Goal: Book appointment/travel/reservation

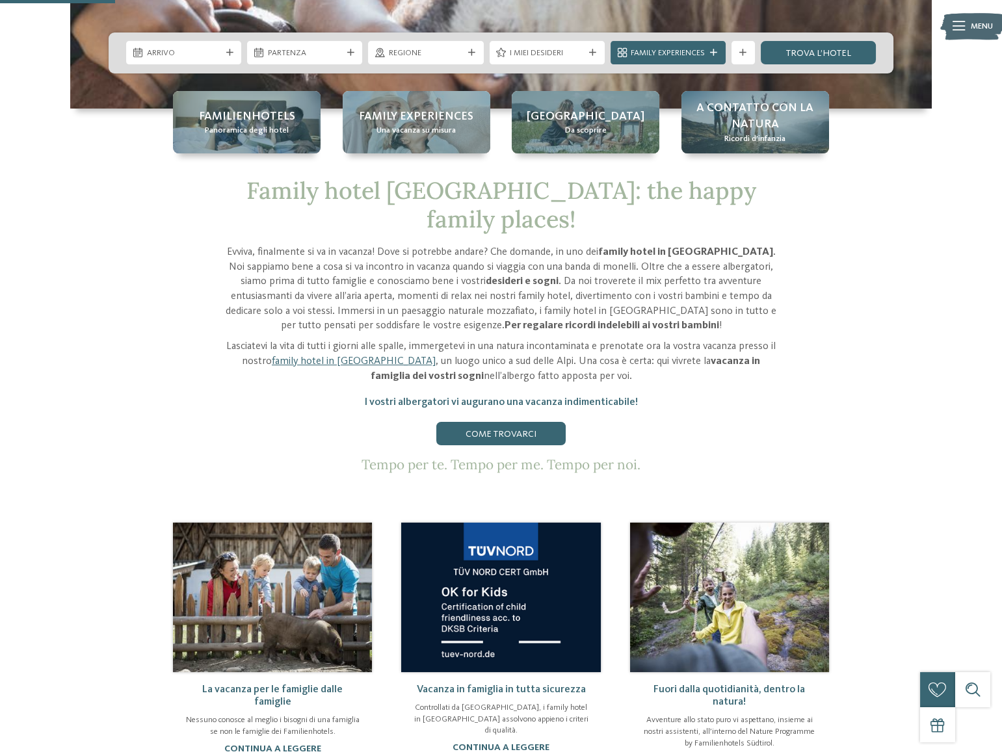
scroll to position [473, 0]
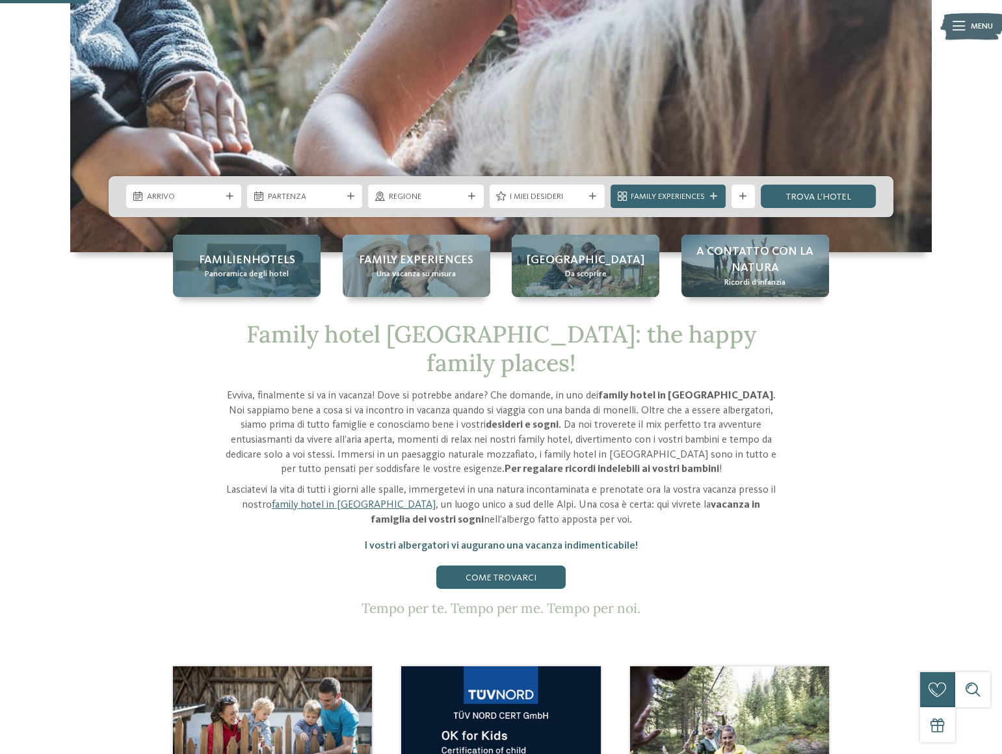
click at [273, 274] on span "Panoramica degli hotel" at bounding box center [247, 275] width 84 height 12
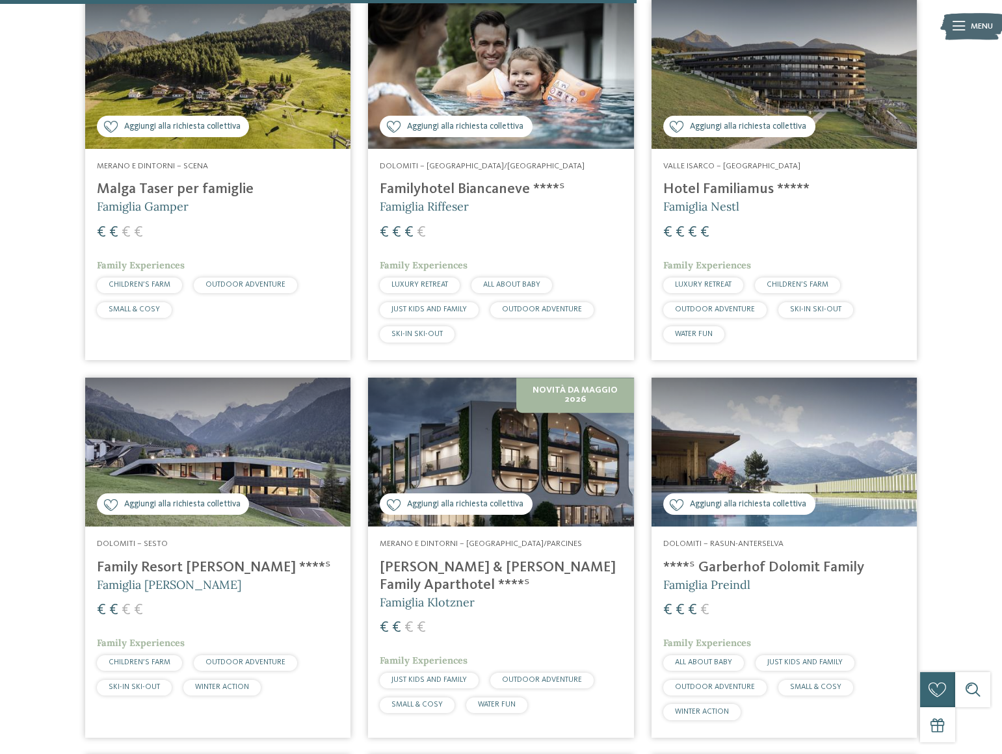
scroll to position [2365, 0]
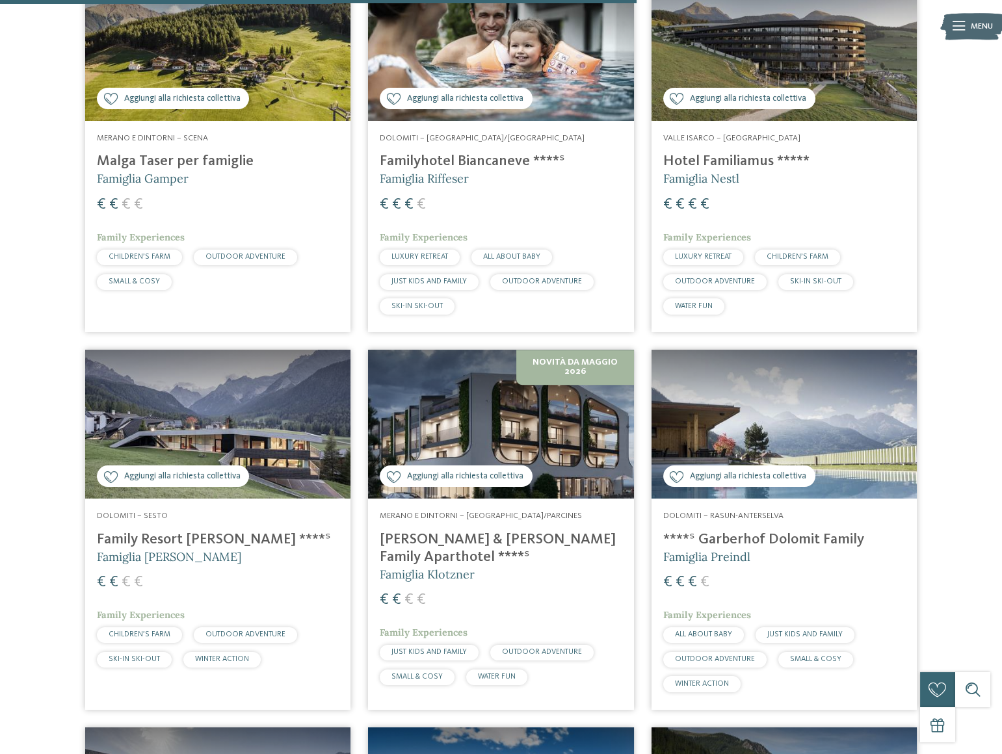
click at [225, 399] on img at bounding box center [217, 425] width 265 height 150
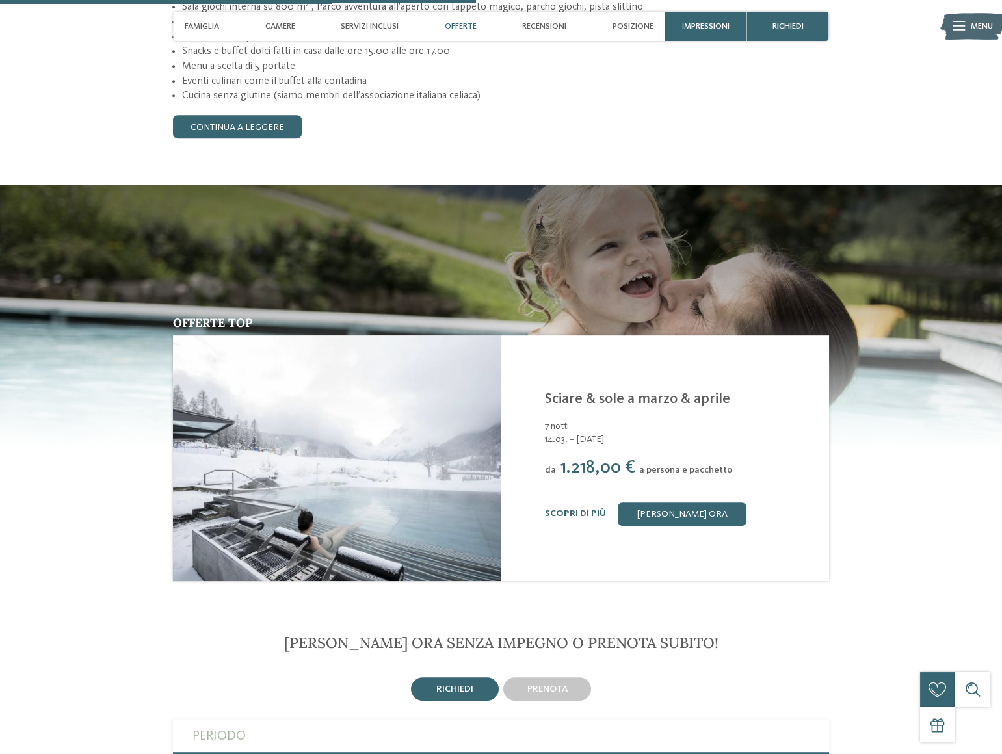
scroll to position [1655, 0]
